Goal: Task Accomplishment & Management: Manage account settings

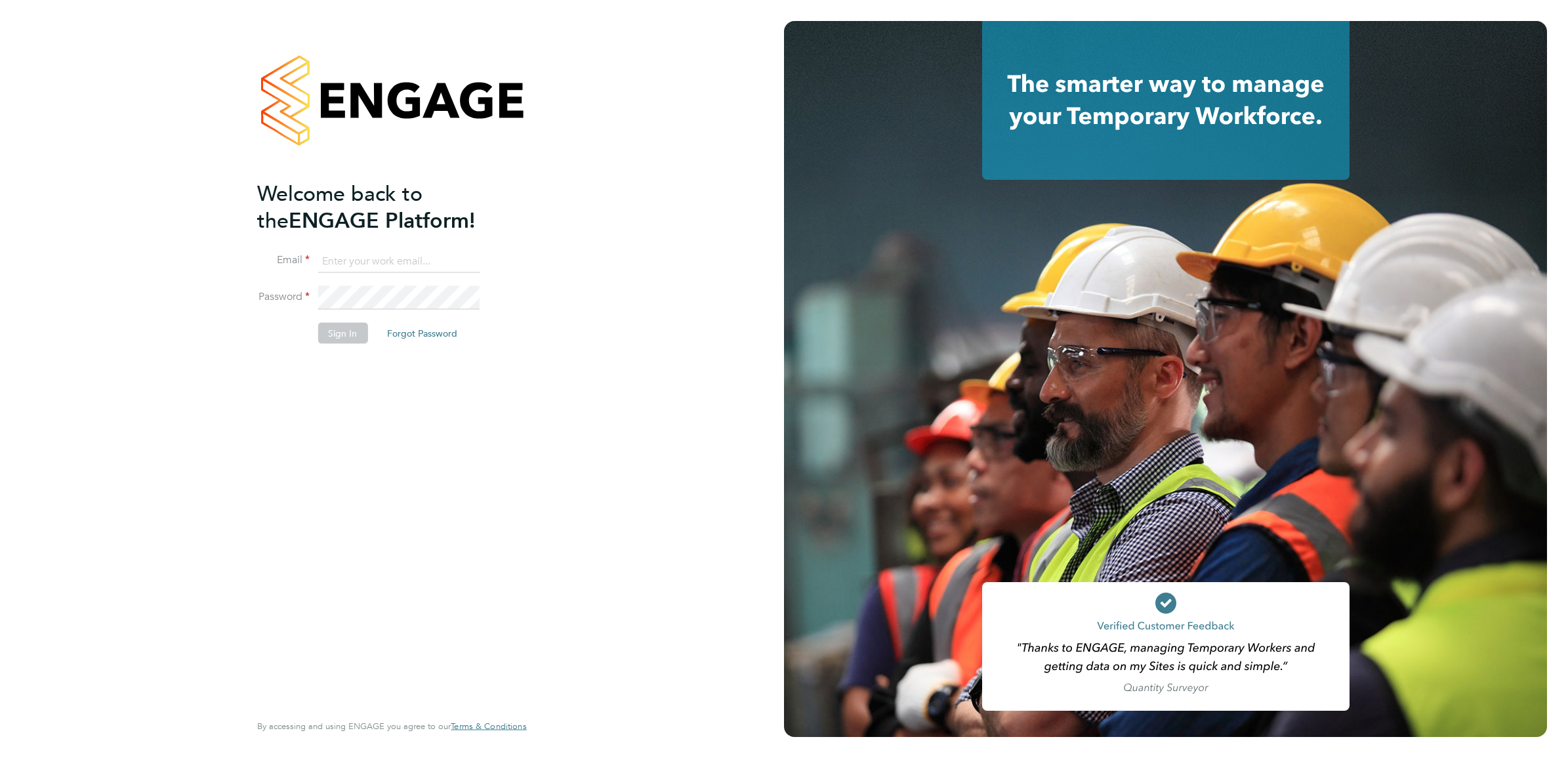
type input "joe.nelson@vistry.co.uk"
click at [337, 333] on button "Sign In" at bounding box center [342, 333] width 50 height 21
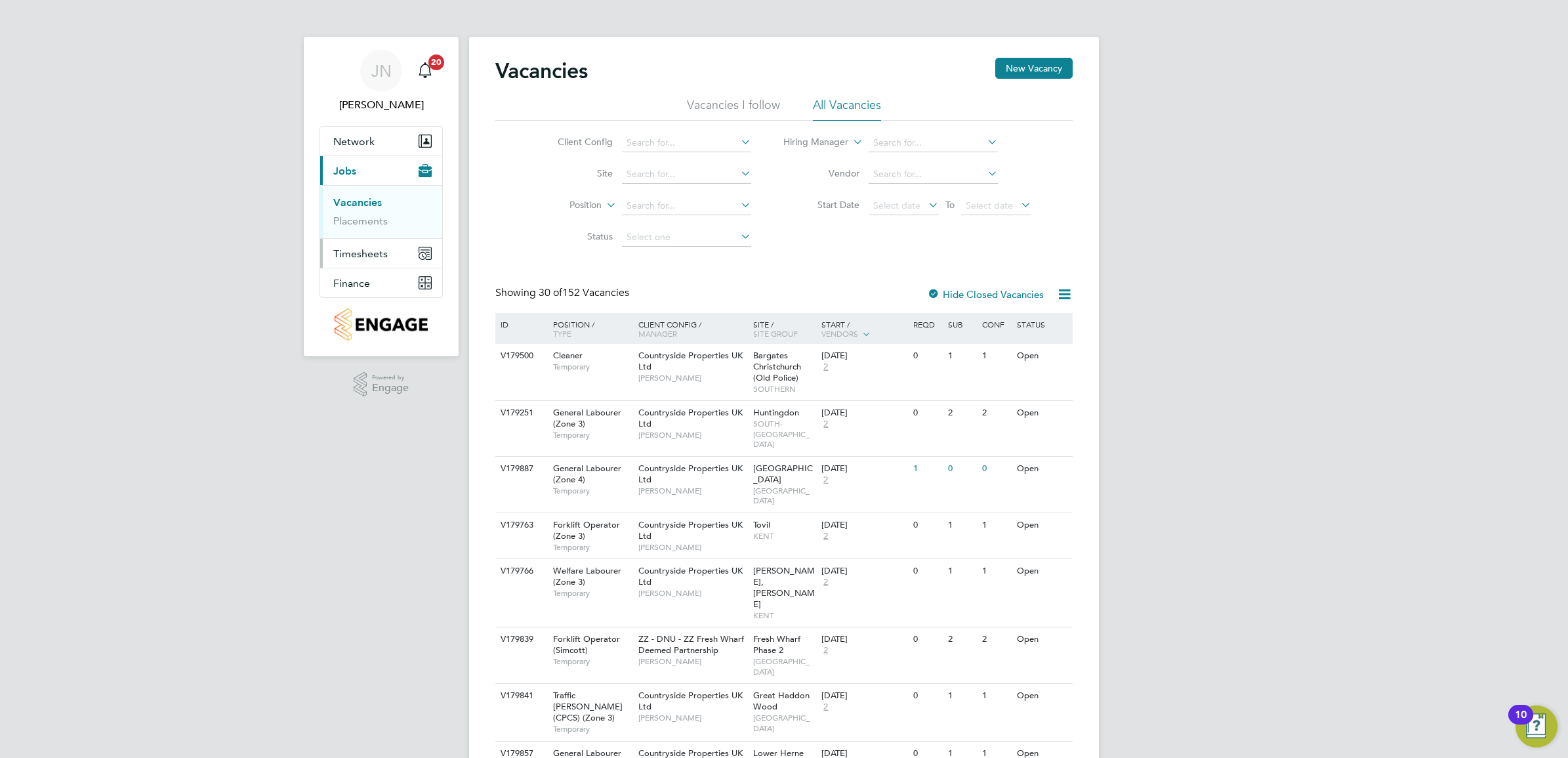
click at [351, 256] on span "Timesheets" at bounding box center [360, 253] width 54 height 12
click at [361, 234] on link "Timesheets" at bounding box center [360, 232] width 54 height 12
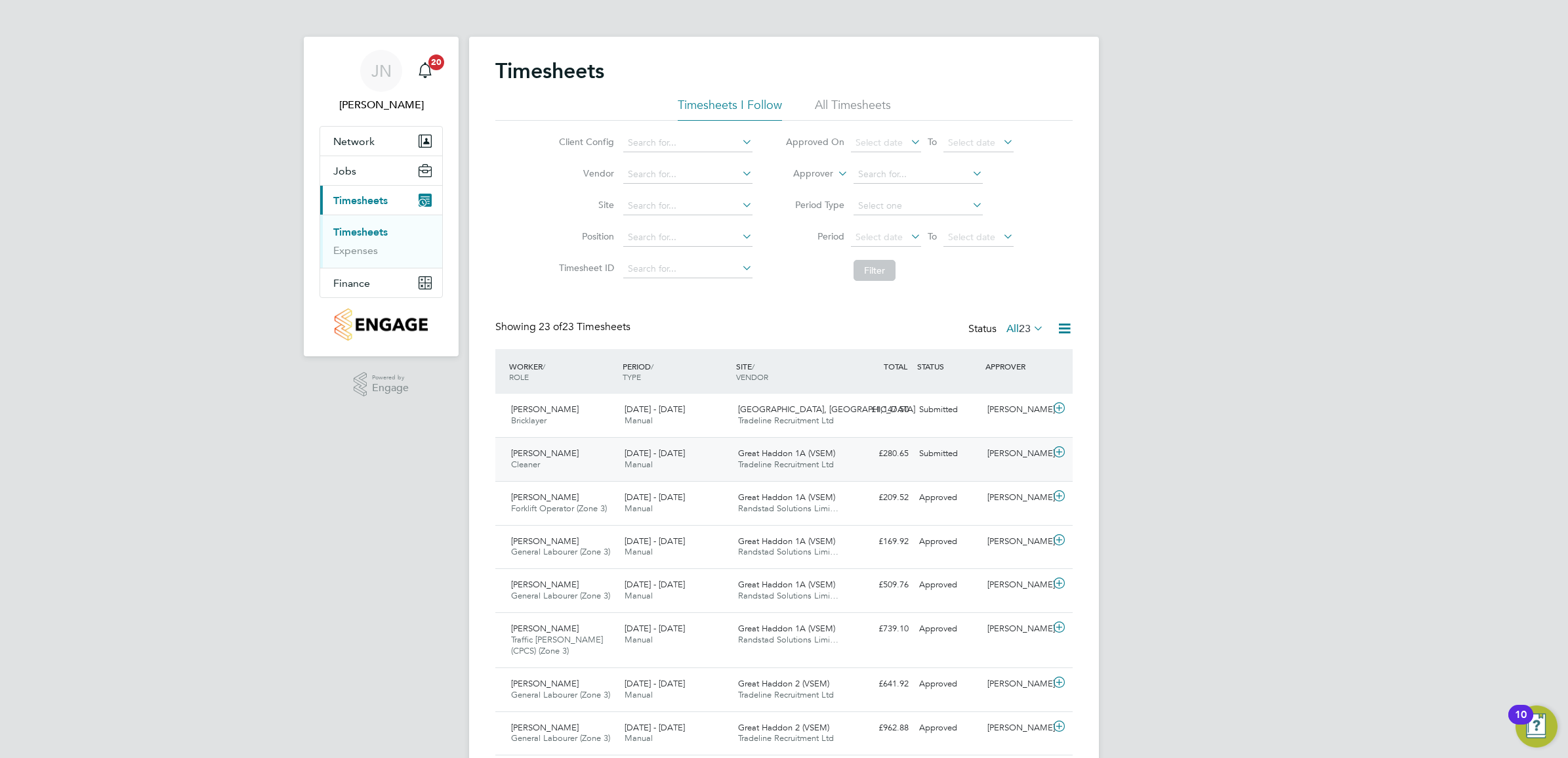
click at [778, 444] on div "Great Haddon 1A (VSEM) Tradeline Recruitment Ltd" at bounding box center [790, 459] width 114 height 33
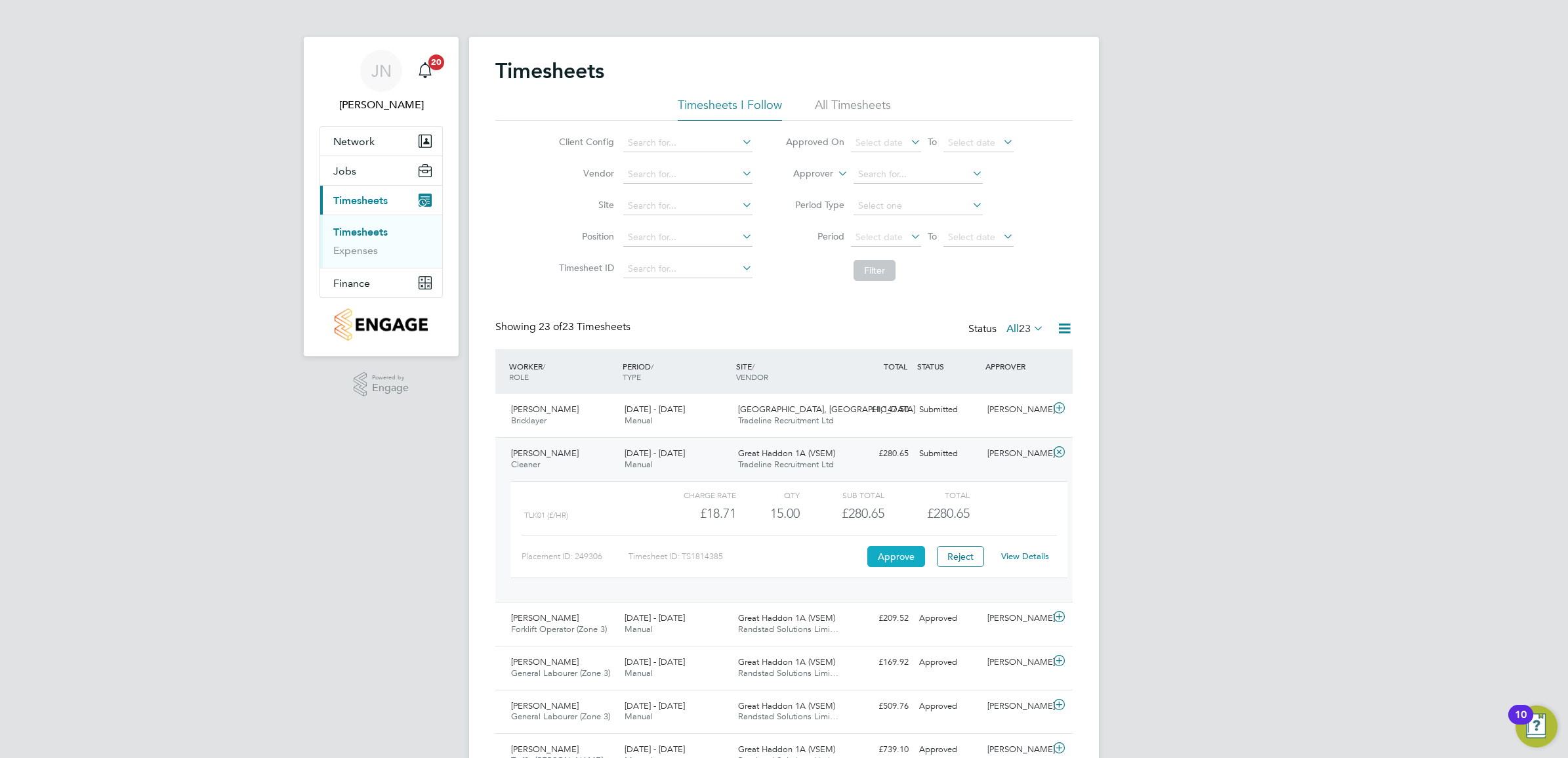
click at [909, 555] on button "Approve" at bounding box center [896, 556] width 58 height 21
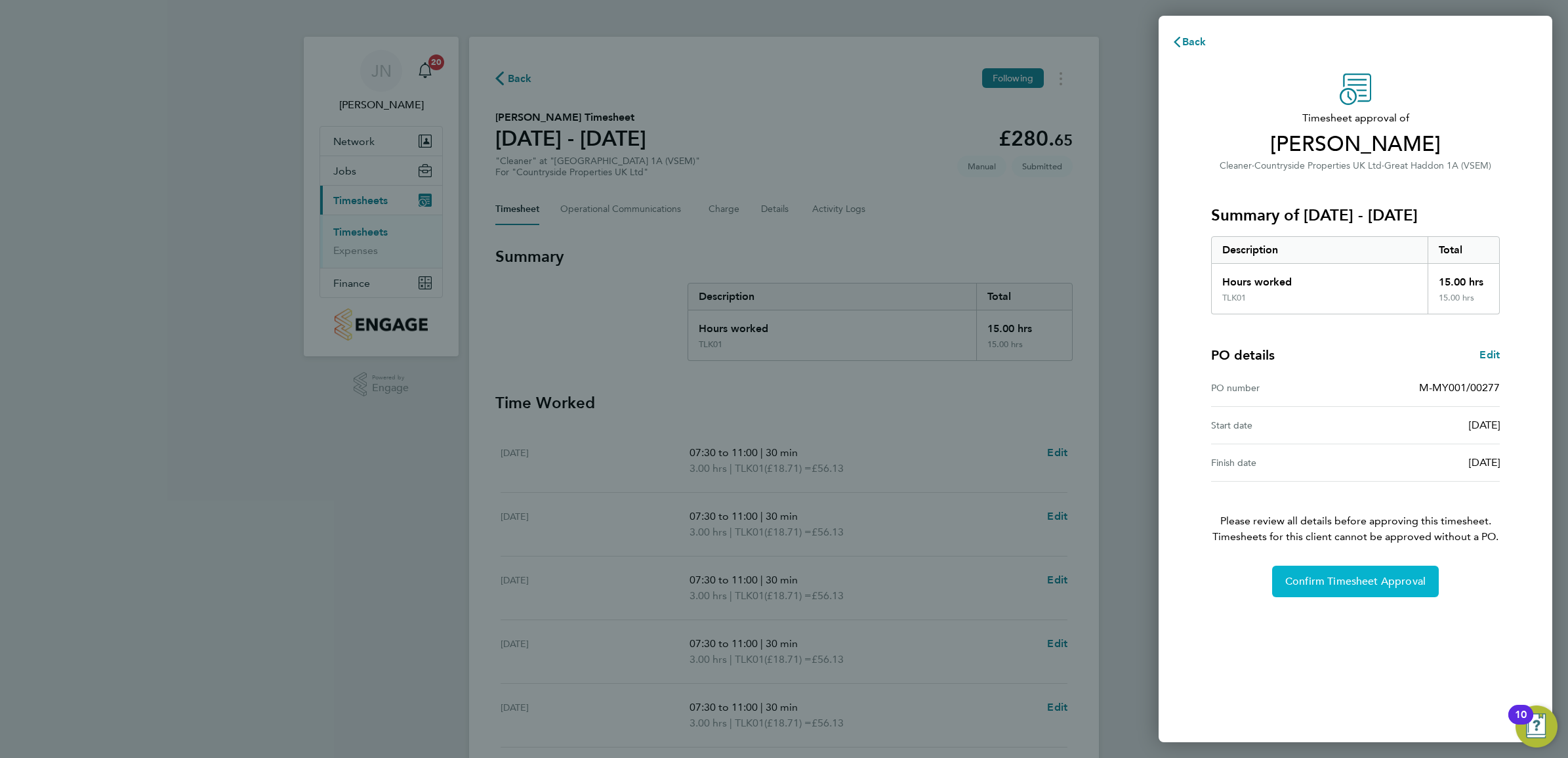
click at [1350, 582] on span "Confirm Timesheet Approval" at bounding box center [1355, 581] width 140 height 13
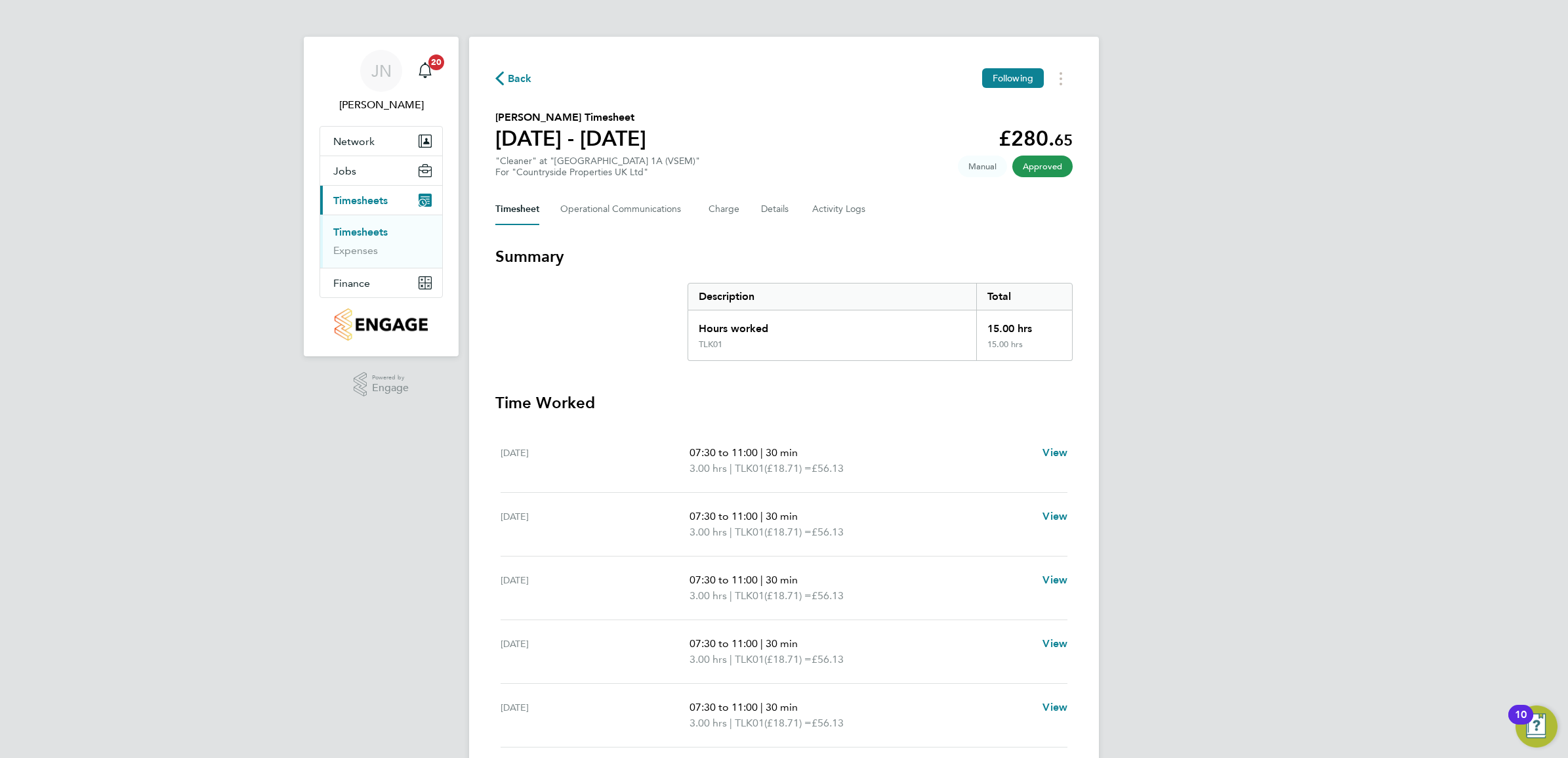
click at [371, 230] on link "Timesheets" at bounding box center [360, 232] width 54 height 12
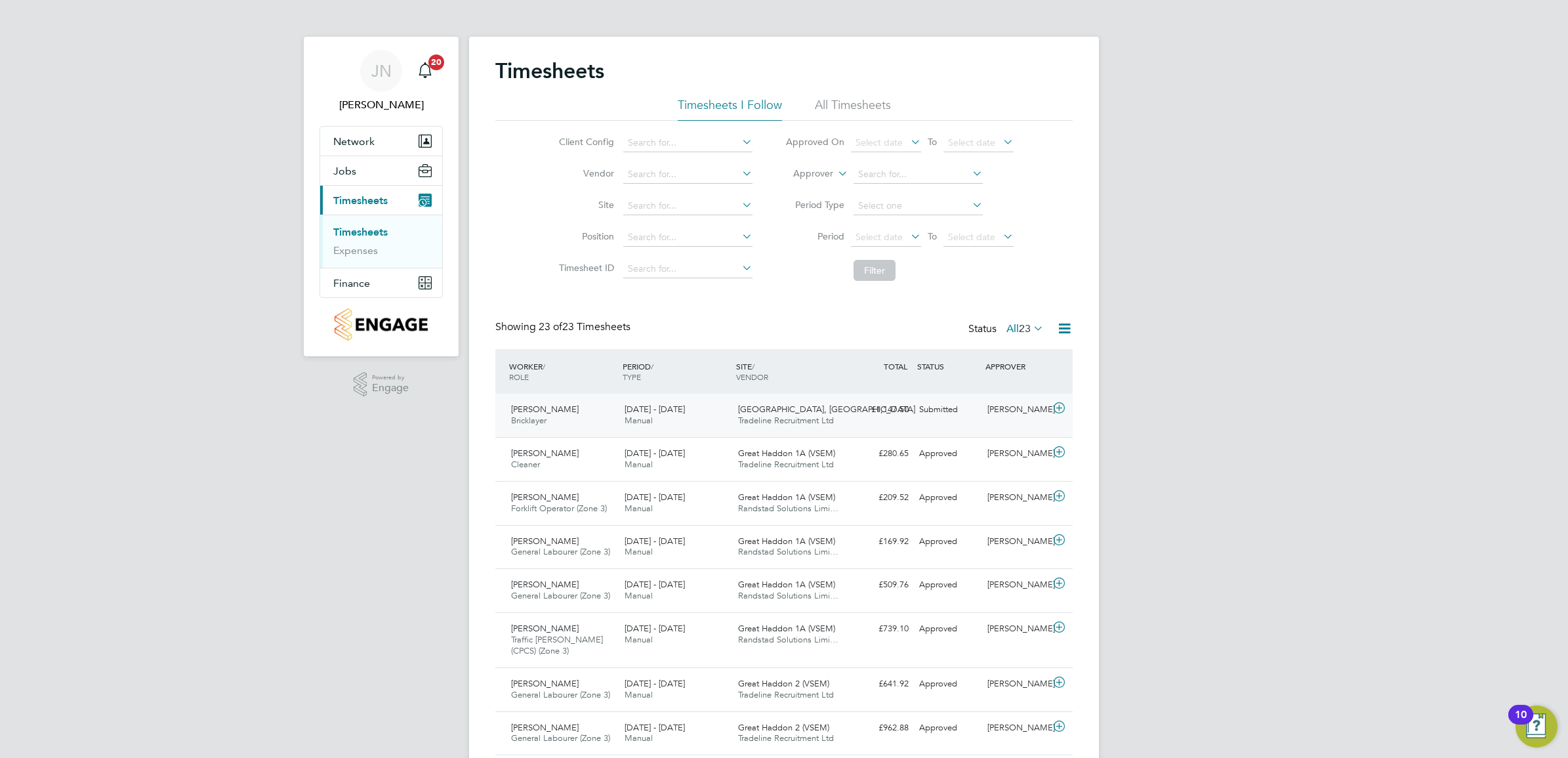
click at [774, 405] on span "[GEOGRAPHIC_DATA], [GEOGRAPHIC_DATA]" at bounding box center [826, 409] width 177 height 11
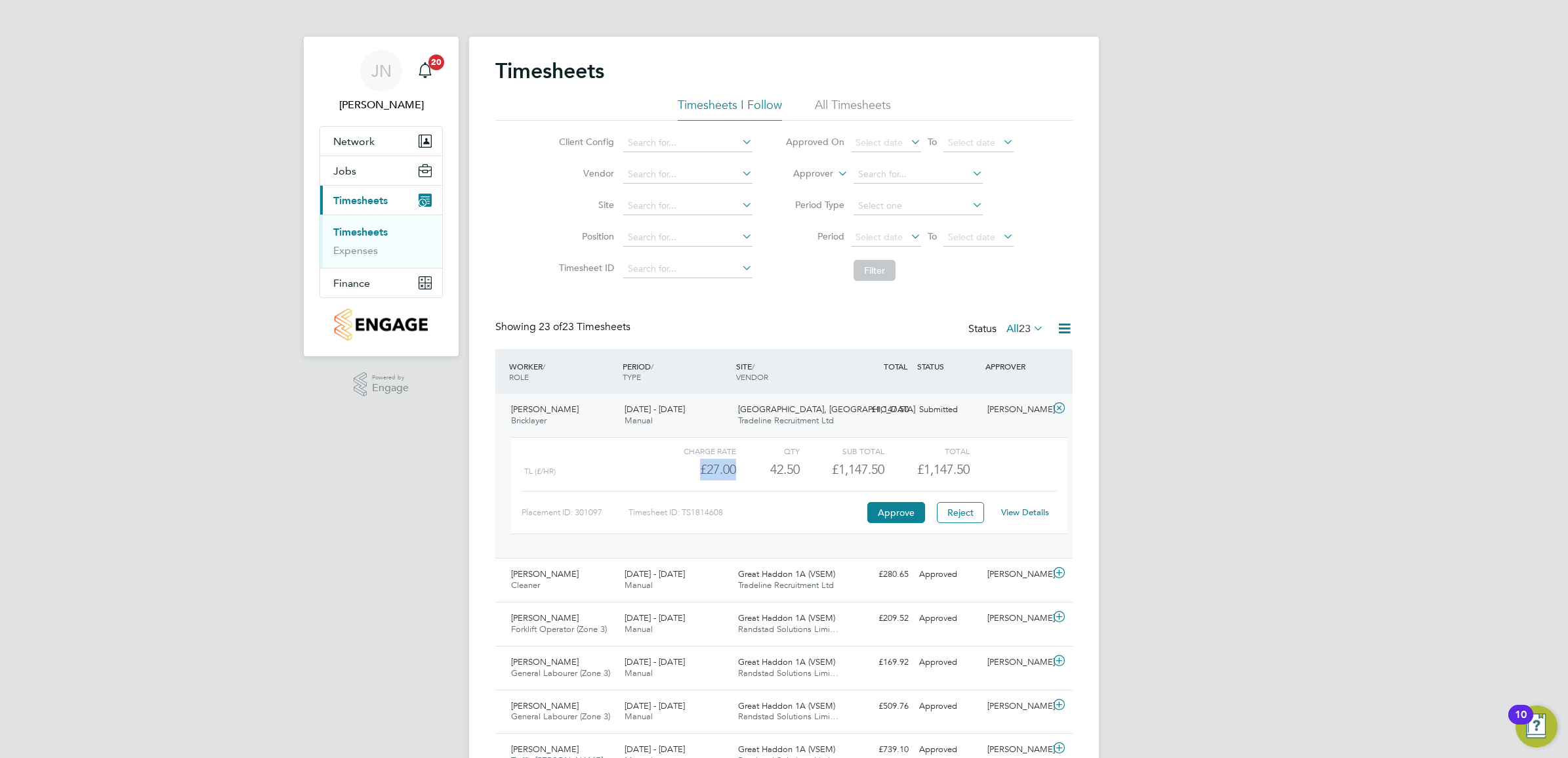
drag, startPoint x: 742, startPoint y: 465, endPoint x: 699, endPoint y: 470, distance: 43.3
click at [699, 470] on div "TL (£/HR) £27.00 42.5 42.50 43 £1,147.50 £1,147.50" at bounding box center [790, 469] width 556 height 21
click at [1029, 471] on div "TL (£/HR) £27.00 42.5 42.50 43 £1,147.50 £1,147.50" at bounding box center [790, 469] width 556 height 21
click at [907, 510] on button "Approve" at bounding box center [896, 512] width 58 height 21
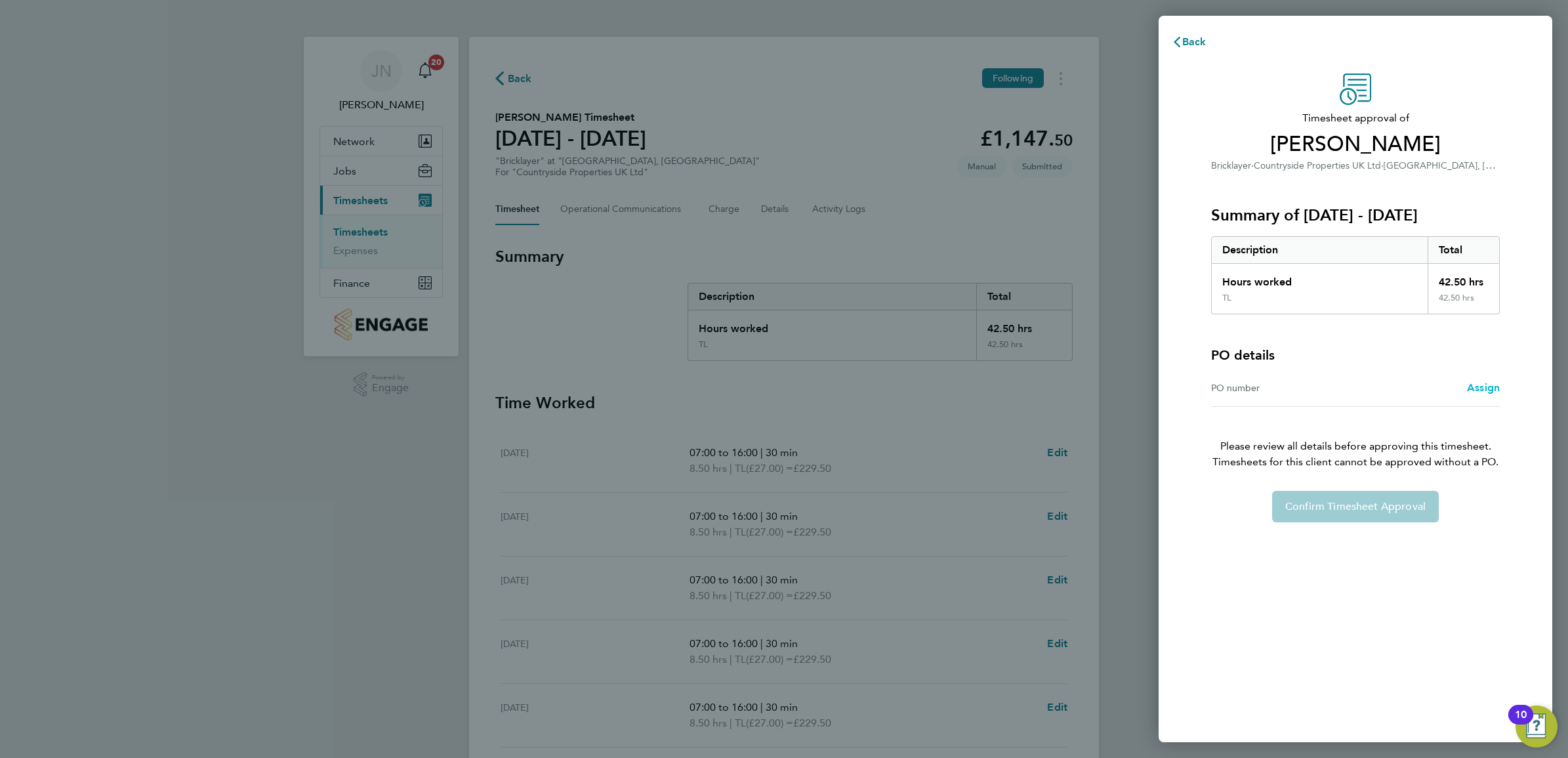
click at [1478, 391] on span "Assign" at bounding box center [1483, 388] width 33 height 12
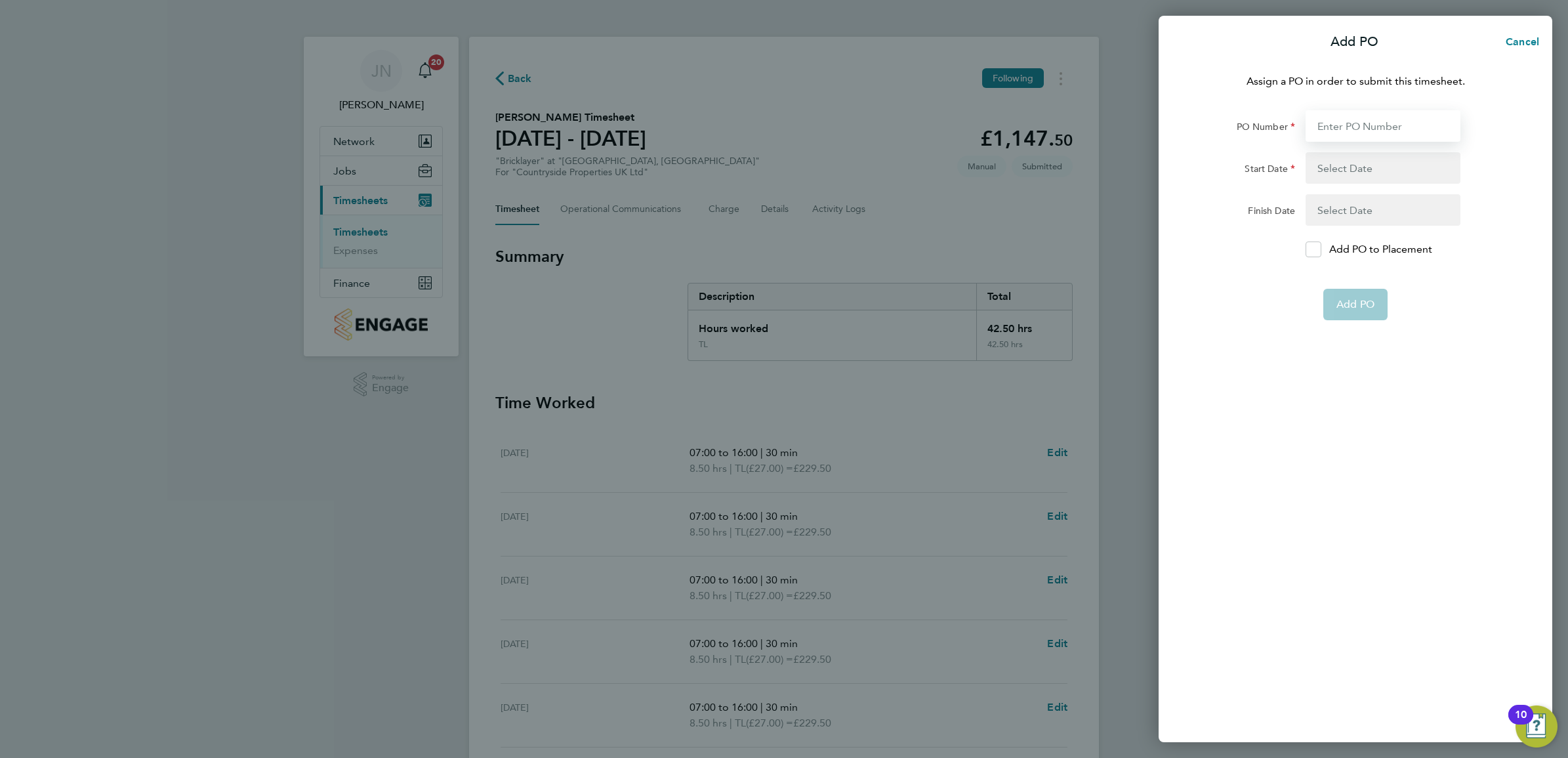
click at [1388, 125] on input "PO Number" at bounding box center [1383, 126] width 155 height 32
click at [1358, 127] on input "PO Number" at bounding box center [1383, 126] width 155 height 32
paste input "M-MZ524/00856"
click at [1423, 133] on input "M-MZ524/00856" at bounding box center [1383, 126] width 155 height 32
type input "M-MZ524/00856."
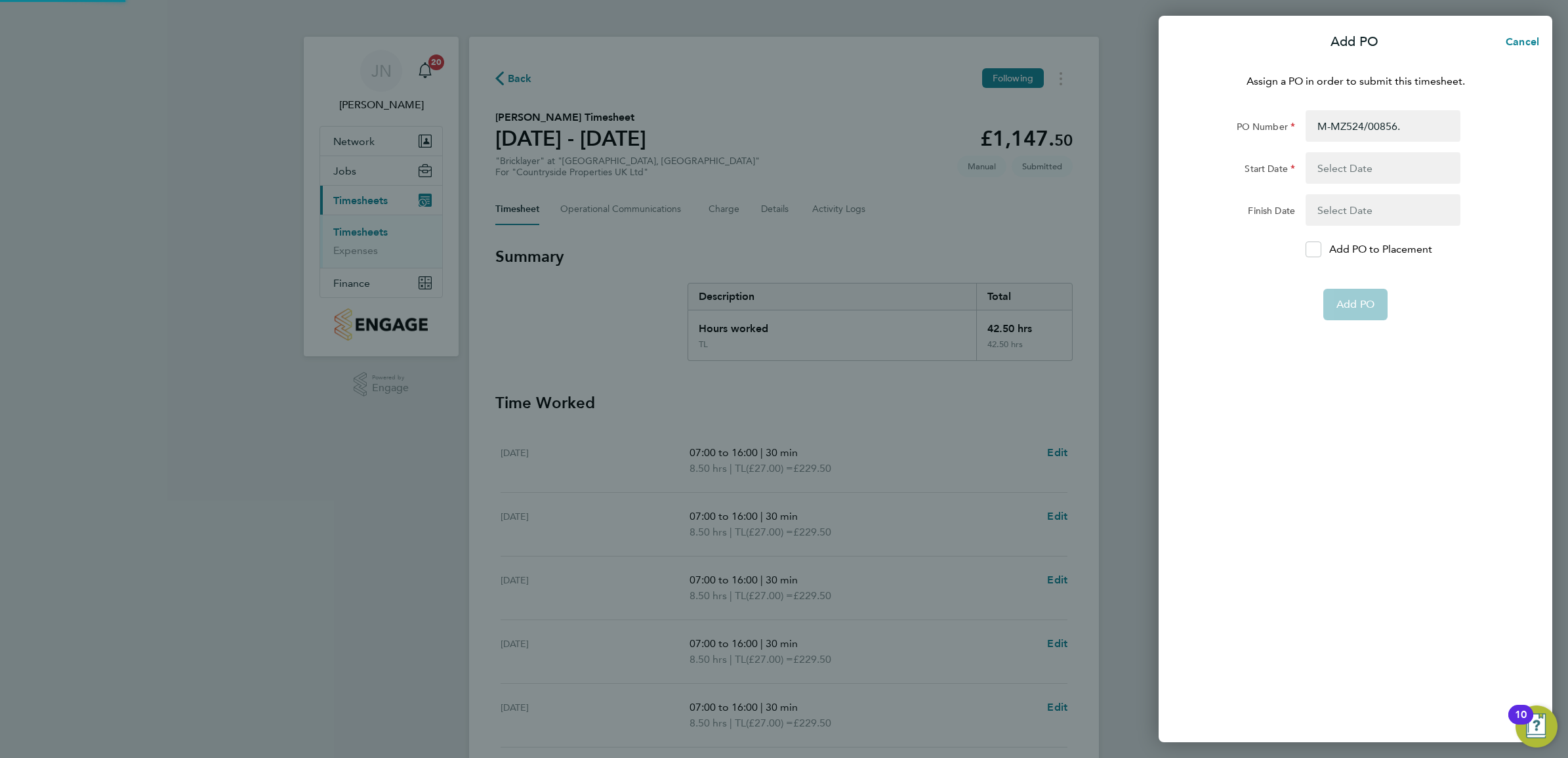
click at [1406, 172] on button "button" at bounding box center [1383, 168] width 155 height 32
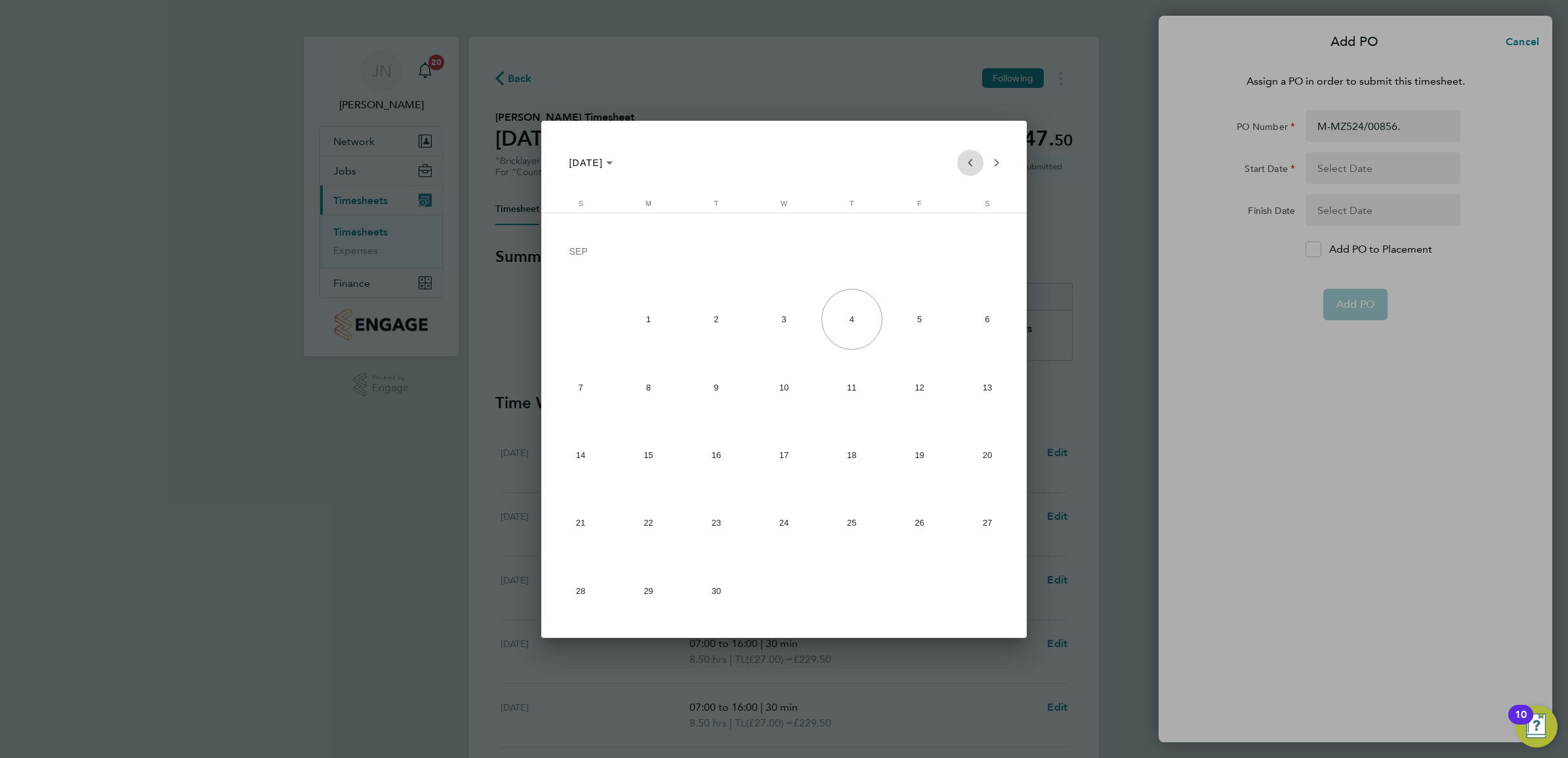
click at [961, 162] on span "Previous month" at bounding box center [971, 162] width 26 height 26
click at [657, 582] on span "28" at bounding box center [648, 591] width 61 height 61
type input "28 Jul 25"
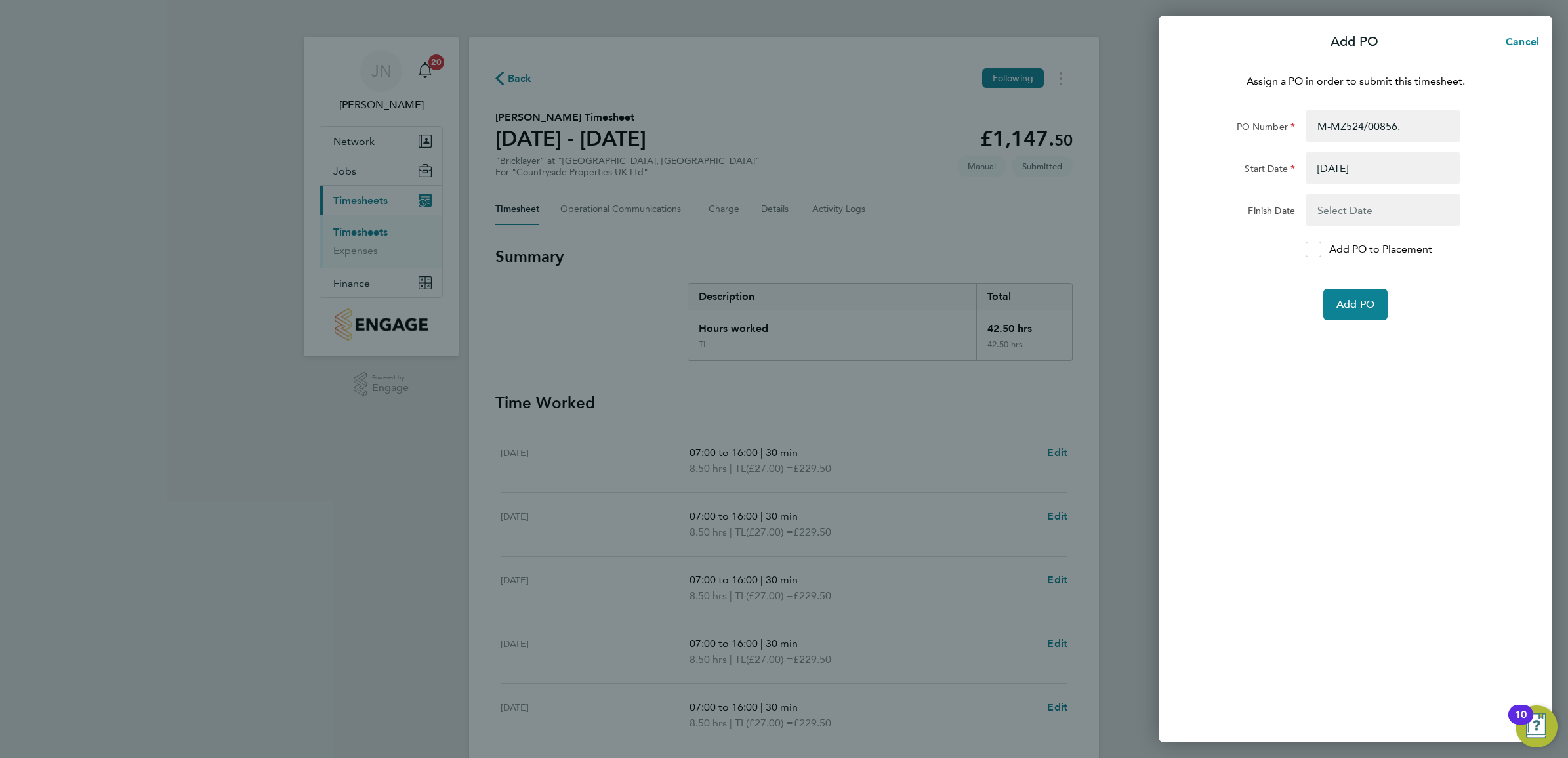
click at [1395, 220] on button "button" at bounding box center [1383, 210] width 155 height 32
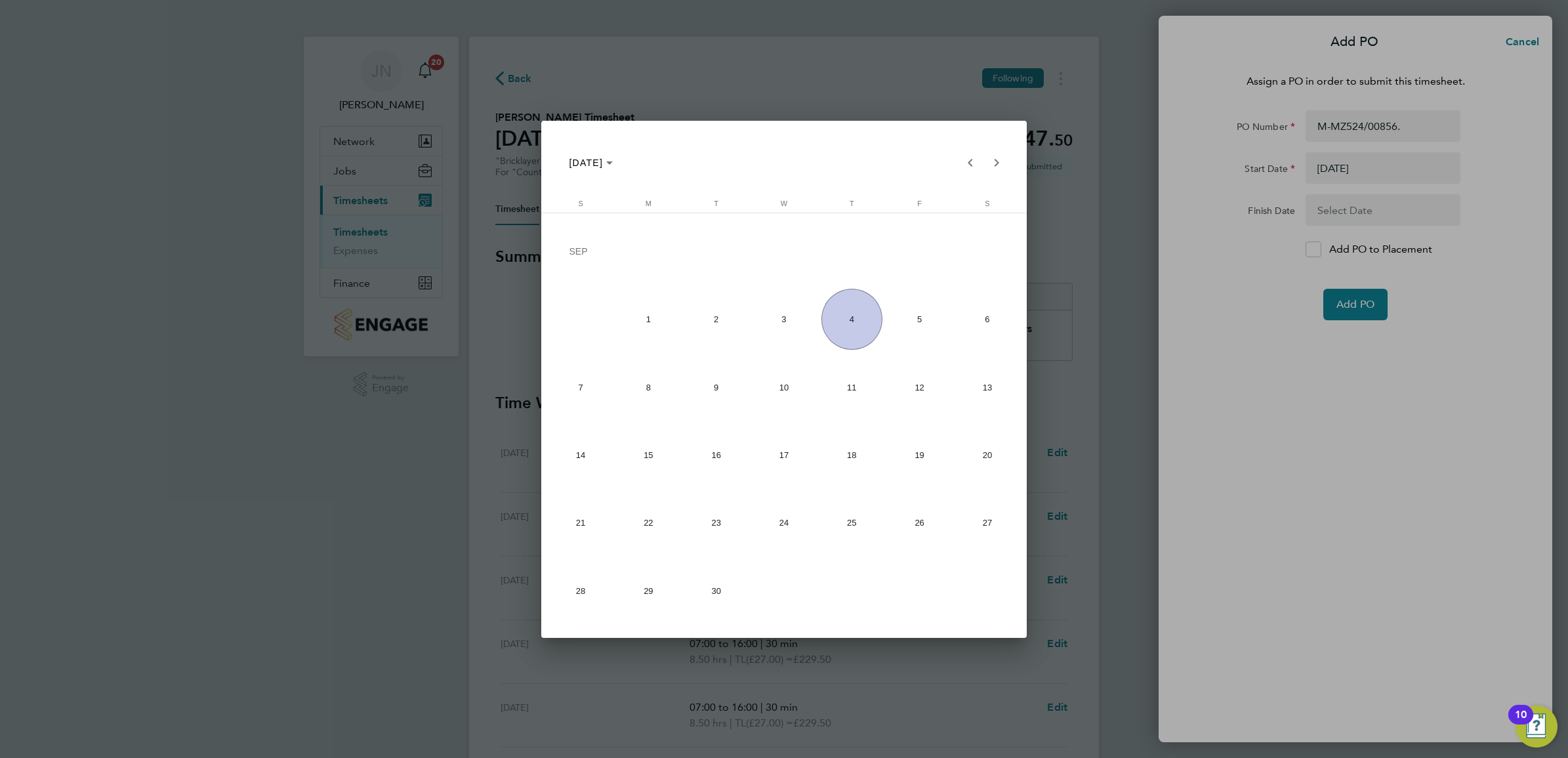
click at [893, 52] on div at bounding box center [784, 379] width 1568 height 758
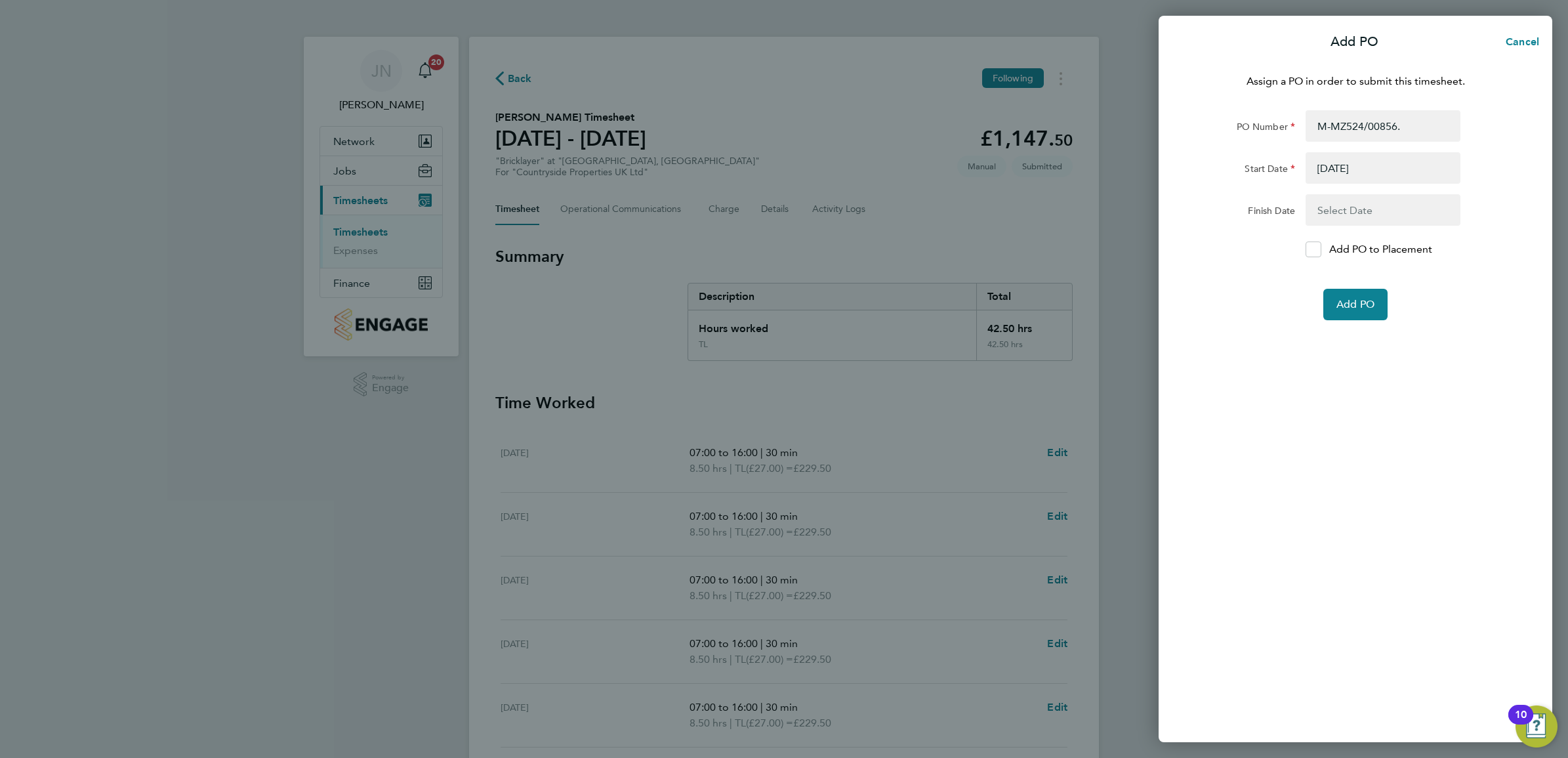
click at [1408, 209] on button "button" at bounding box center [1383, 210] width 155 height 32
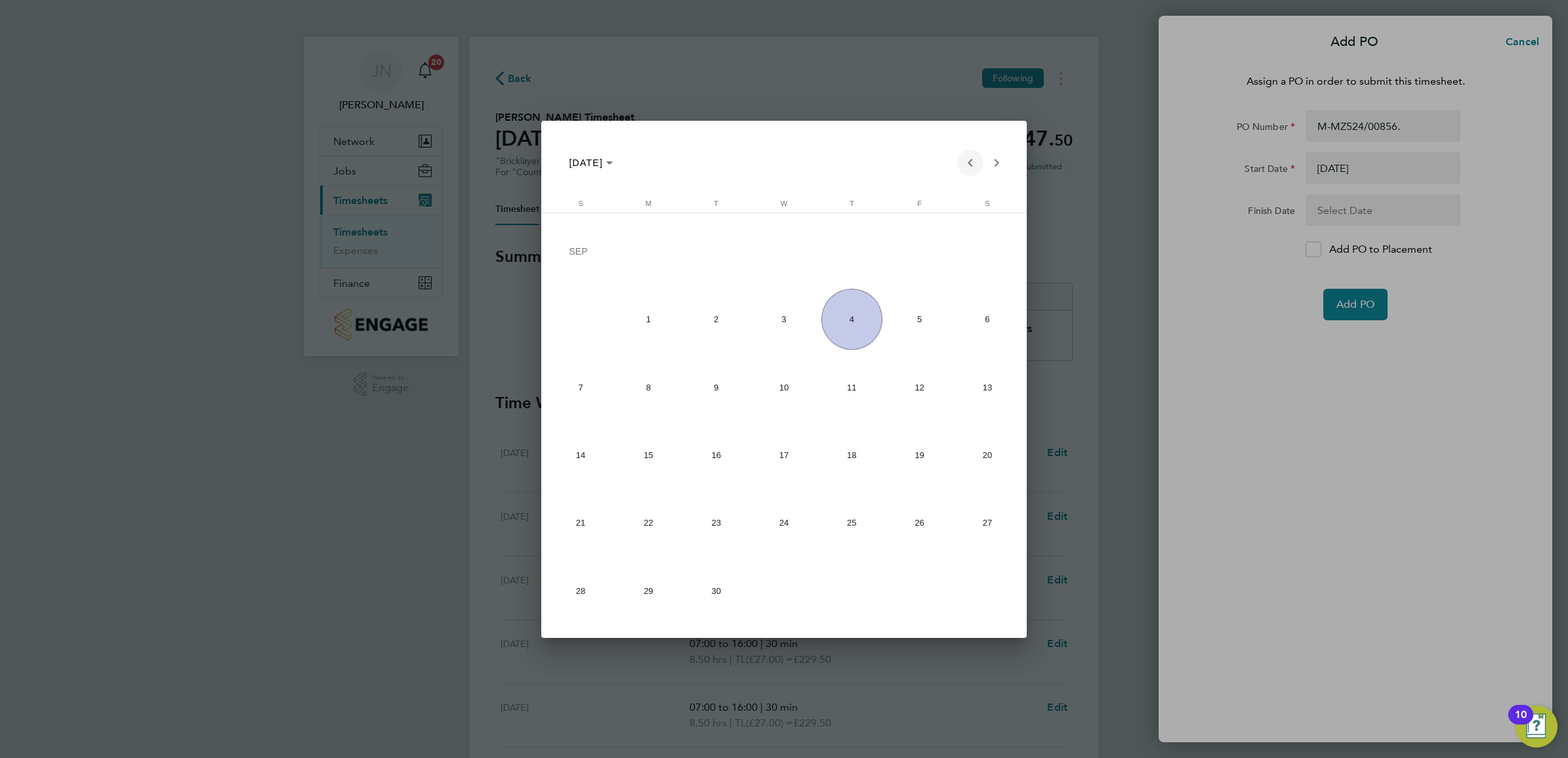
click at [961, 168] on span "Previous month" at bounding box center [971, 162] width 26 height 26
click at [592, 584] on span "31" at bounding box center [581, 594] width 61 height 61
type input "31 Aug 25"
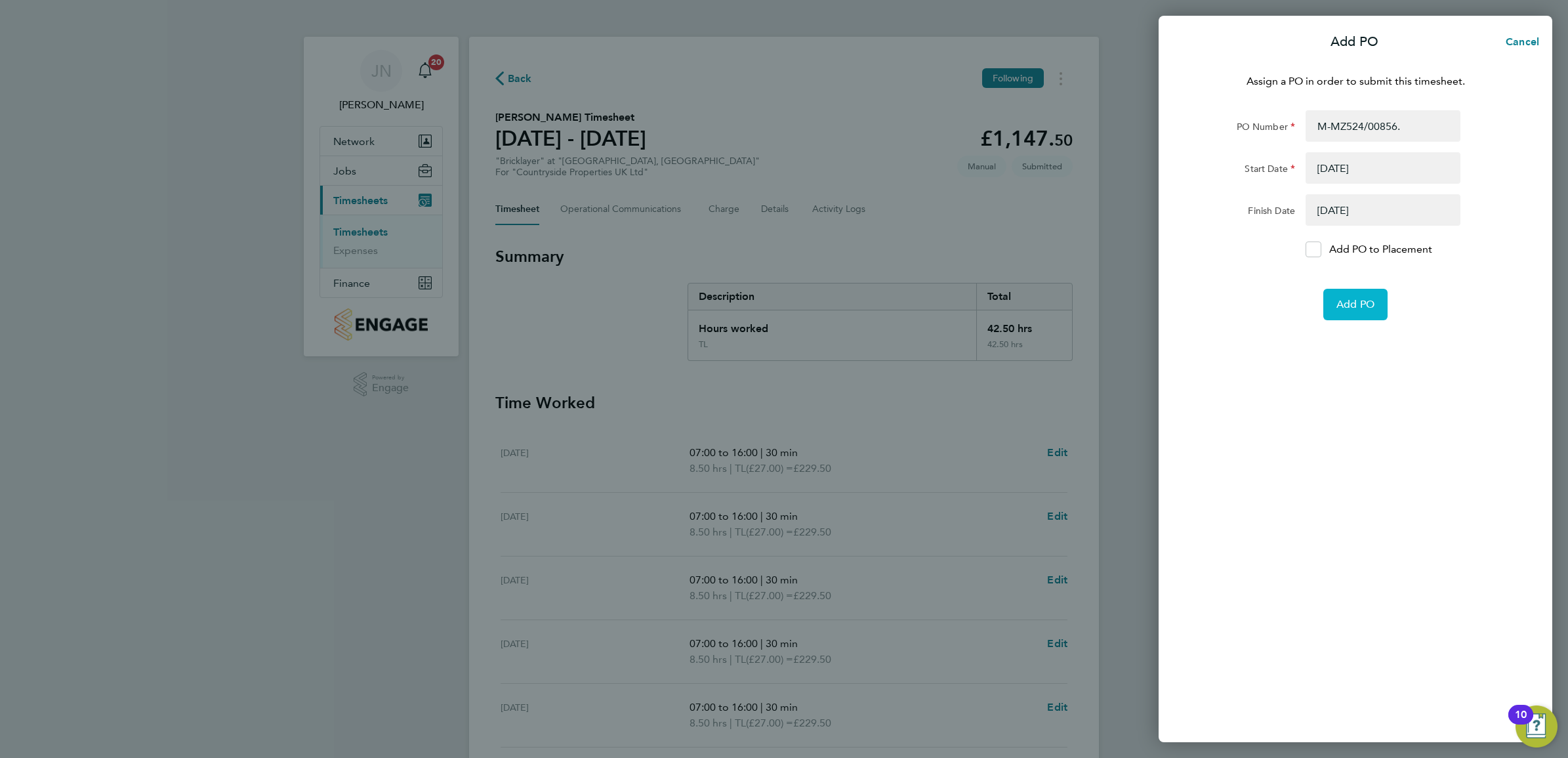
click at [1366, 299] on span "Add PO" at bounding box center [1355, 304] width 38 height 13
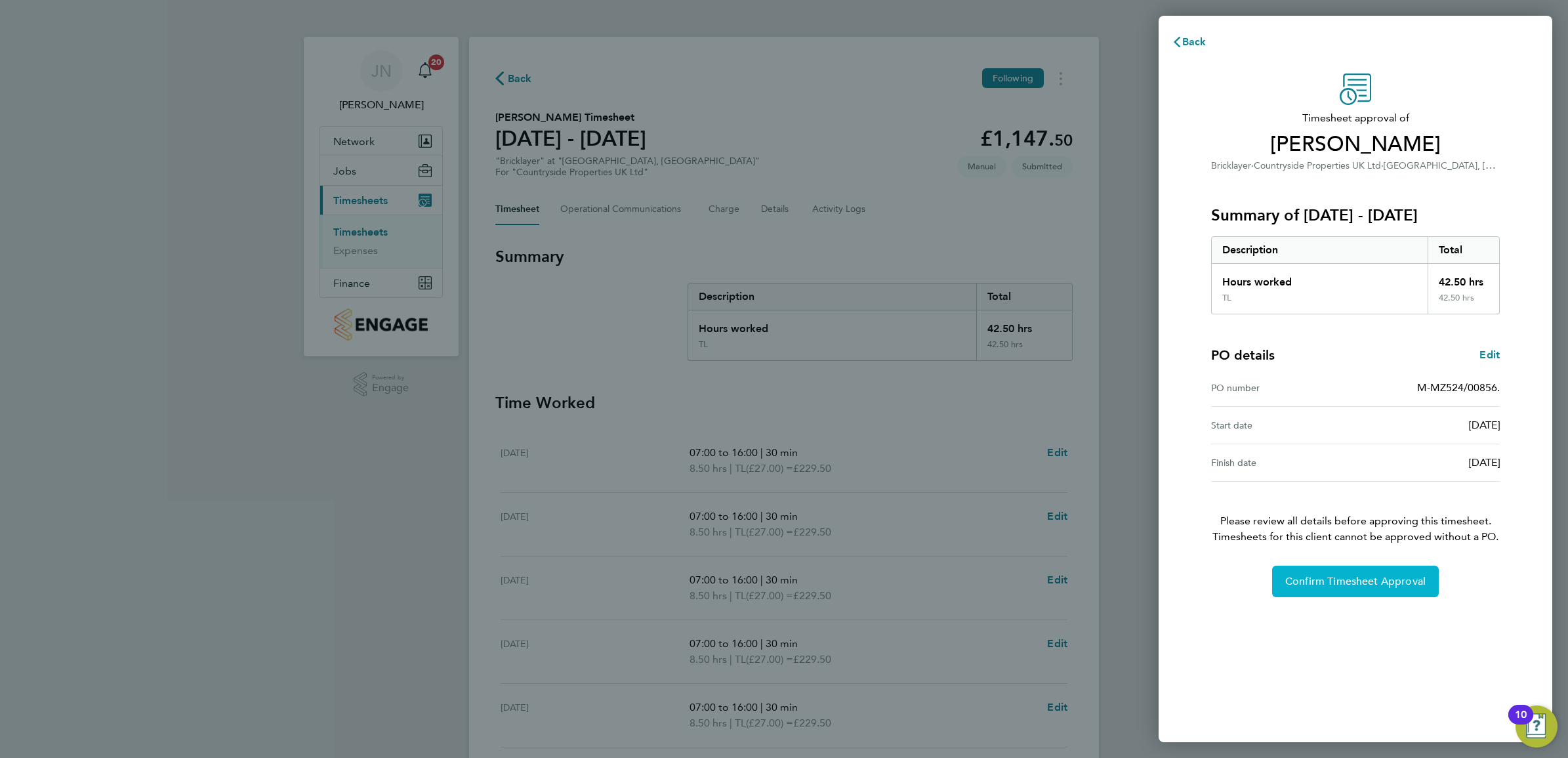
click at [1381, 571] on button "Confirm Timesheet Approval" at bounding box center [1355, 582] width 167 height 32
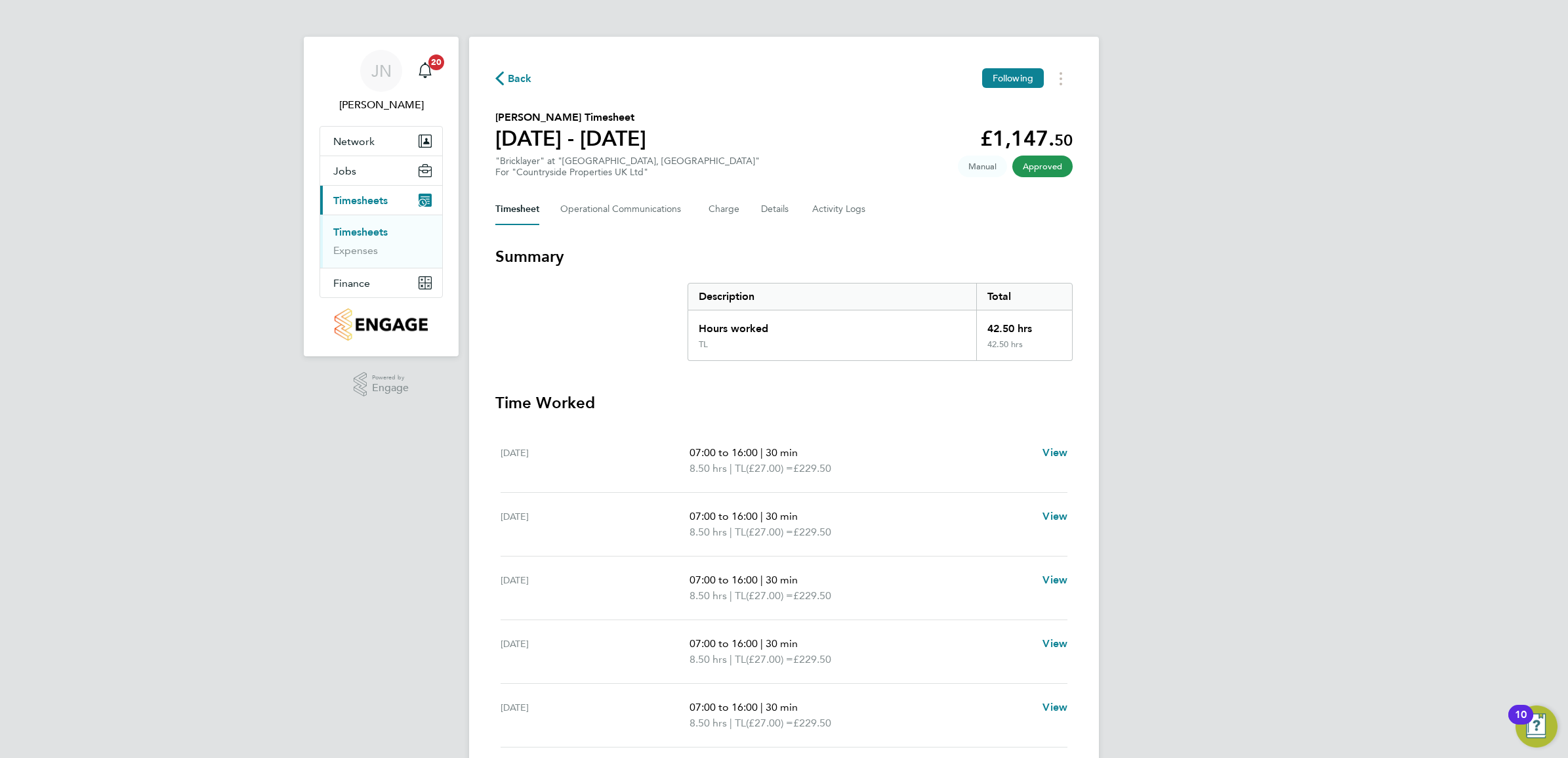
click at [375, 235] on link "Timesheets" at bounding box center [360, 232] width 54 height 12
